Goal: Check status: Check status

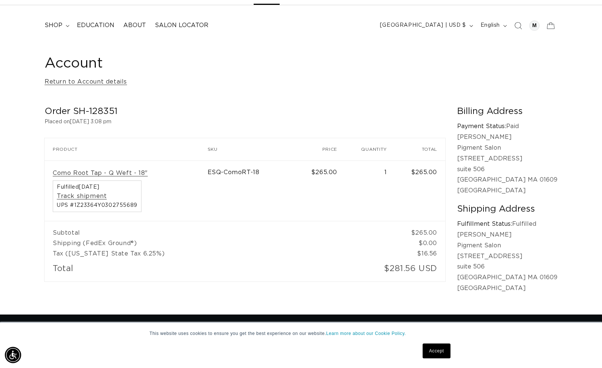
scroll to position [43, 0]
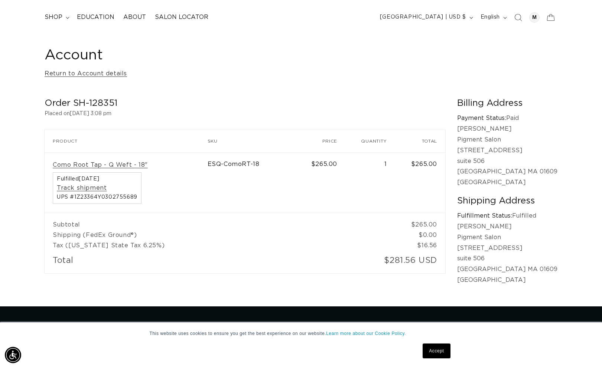
click at [209, 224] on td "Subtotal" at bounding box center [220, 221] width 350 height 17
click at [96, 75] on link "Return to Account details" at bounding box center [86, 73] width 82 height 11
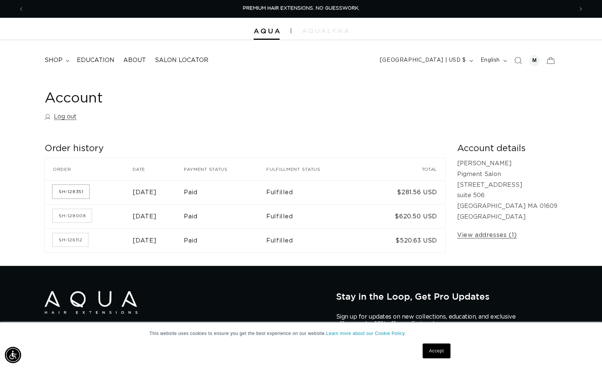
click at [75, 191] on link "SH-128351" at bounding box center [71, 191] width 36 height 13
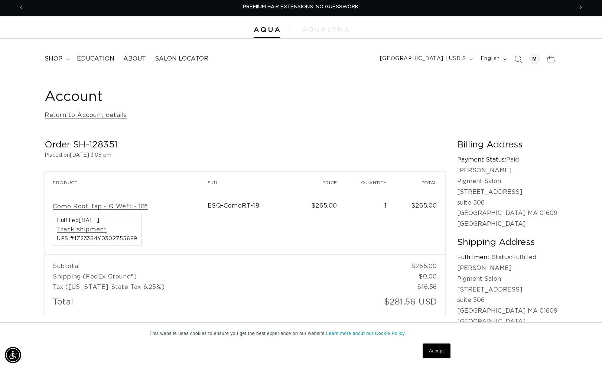
click at [112, 237] on span "UPS #1Z23364Y0302755689" at bounding box center [97, 238] width 81 height 5
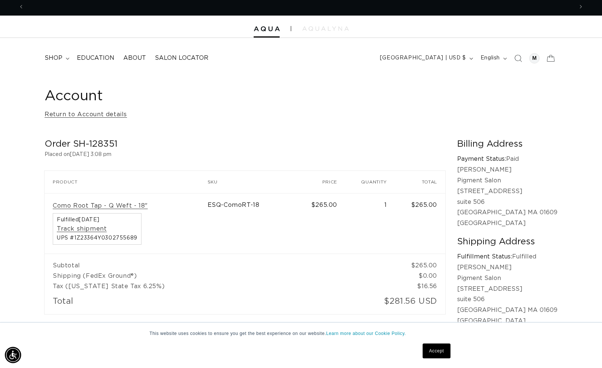
click at [112, 237] on span "UPS #1Z23364Y0302755689" at bounding box center [97, 237] width 81 height 5
copy span "1Z23364Y0302755689"
